Goal: Task Accomplishment & Management: Use online tool/utility

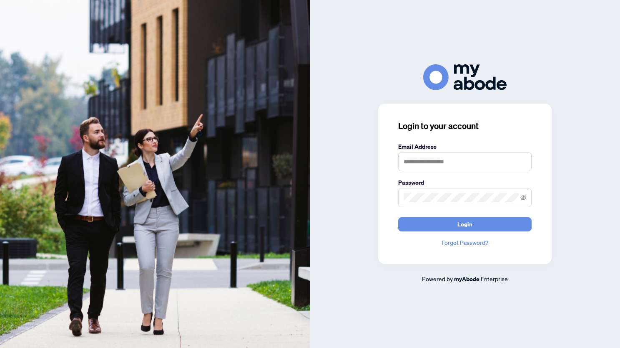
scroll to position [1426, 0]
click at [422, 163] on input "text" at bounding box center [464, 161] width 133 height 19
type input "**********"
click at [465, 224] on span "Login" at bounding box center [465, 223] width 15 height 13
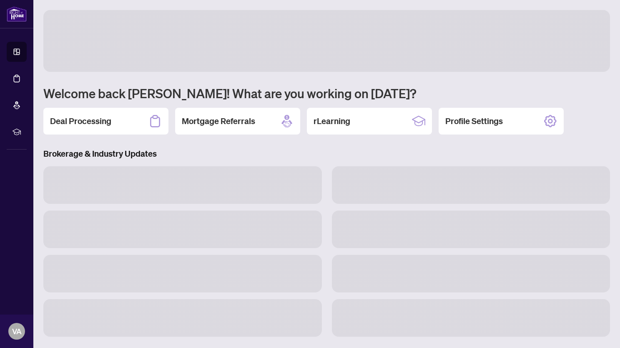
scroll to position [1426, 0]
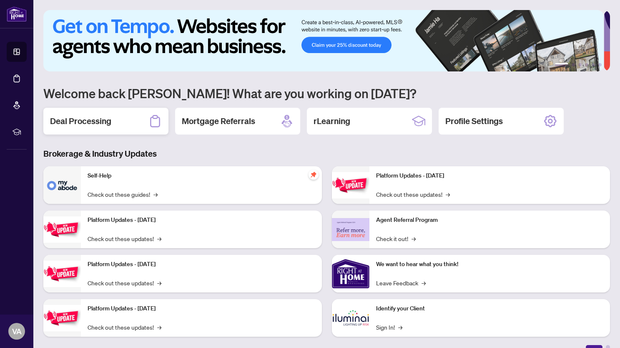
click at [80, 121] on h2 "Deal Processing" at bounding box center [80, 121] width 61 height 12
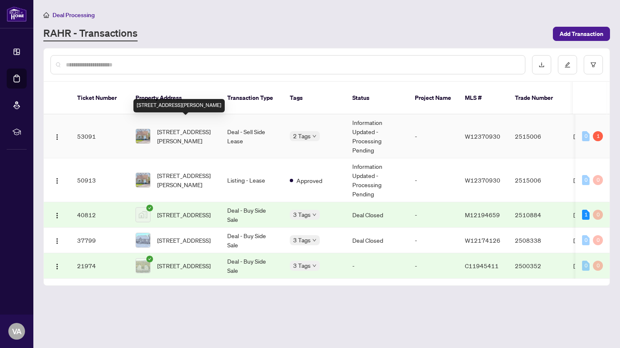
click at [186, 127] on span "[STREET_ADDRESS][PERSON_NAME]" at bounding box center [185, 136] width 57 height 18
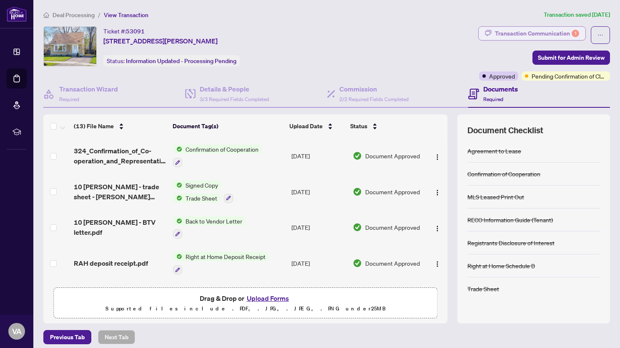
click at [508, 32] on div "Transaction Communication 1" at bounding box center [537, 33] width 84 height 13
